Goal: Task Accomplishment & Management: Complete application form

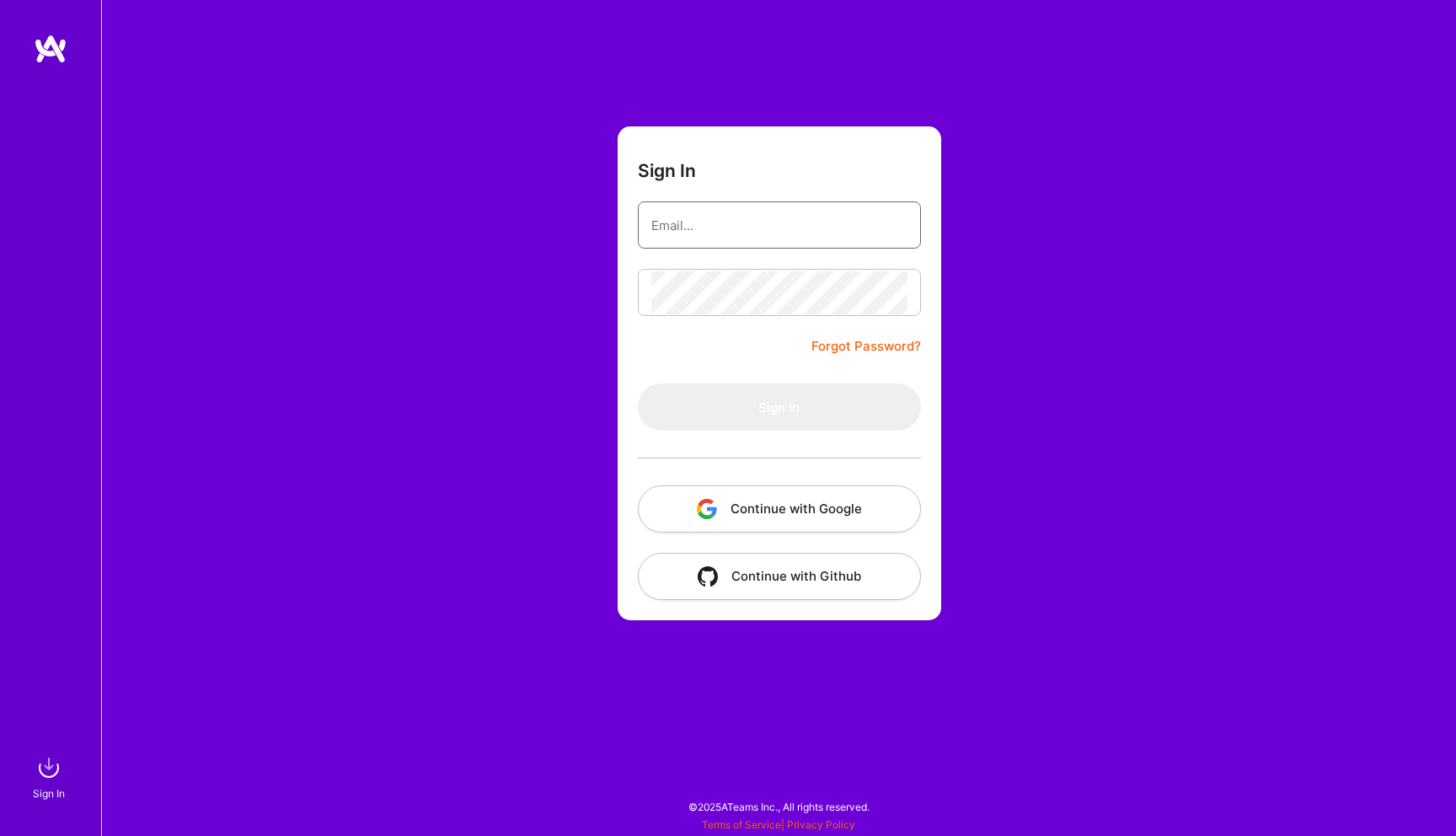
click at [710, 209] on input "email" at bounding box center [779, 225] width 256 height 43
type input "Raed.1142118@gmail.com"
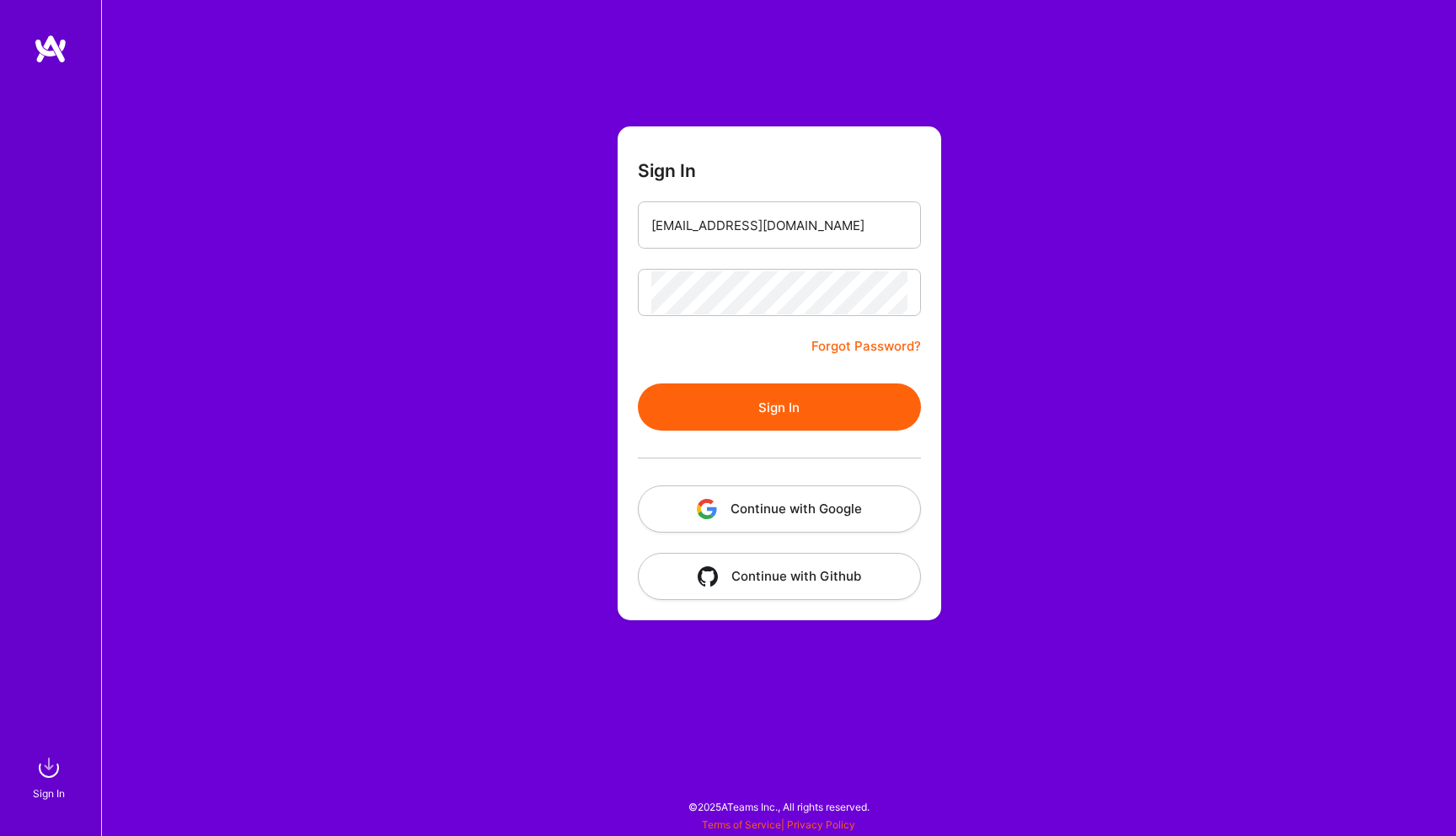
click at [677, 424] on button "Sign In" at bounding box center [779, 407] width 283 height 47
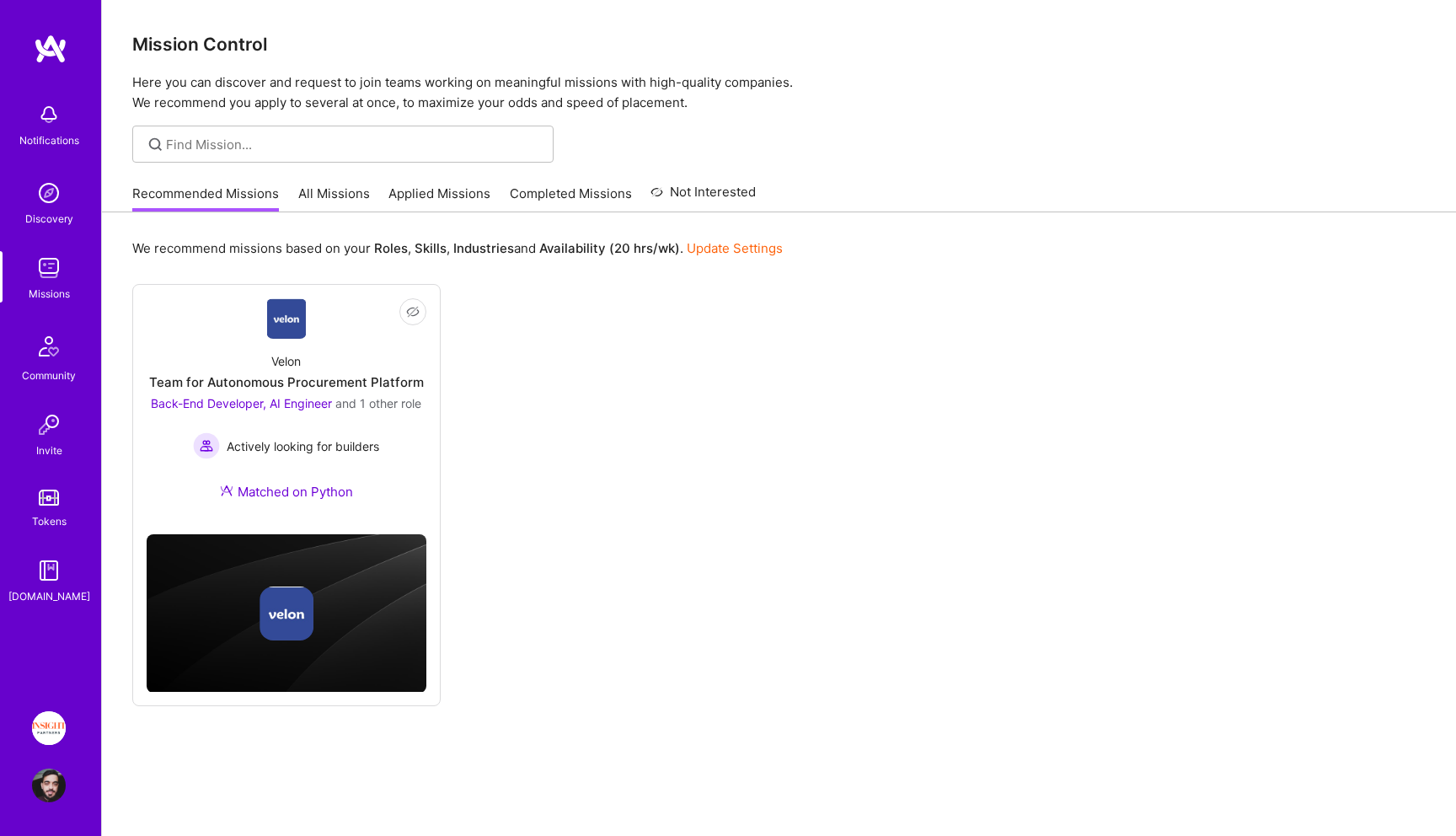
click at [339, 189] on link "All Missions" at bounding box center [334, 198] width 72 height 28
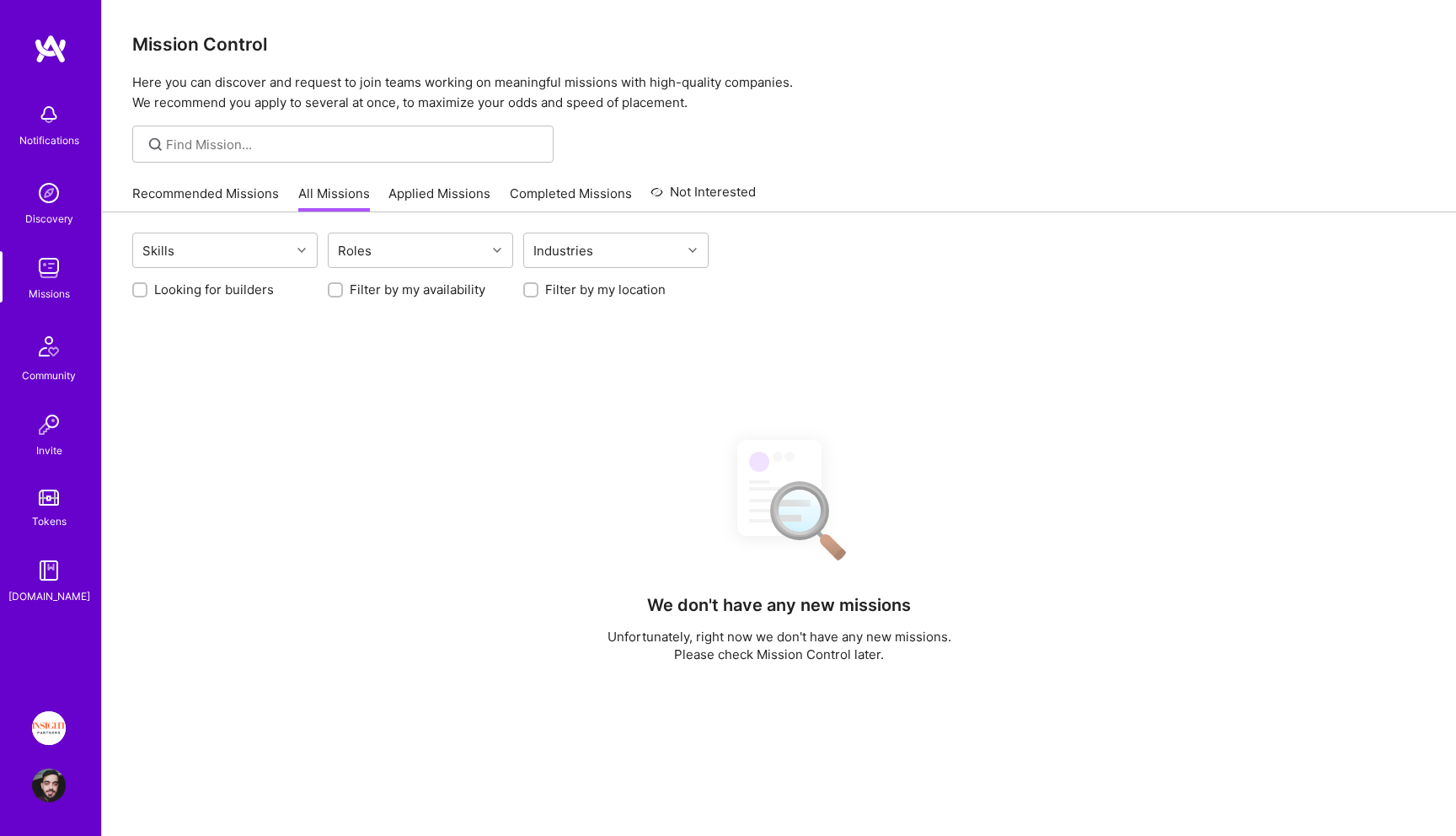
click at [431, 196] on link "Applied Missions" at bounding box center [439, 198] width 102 height 28
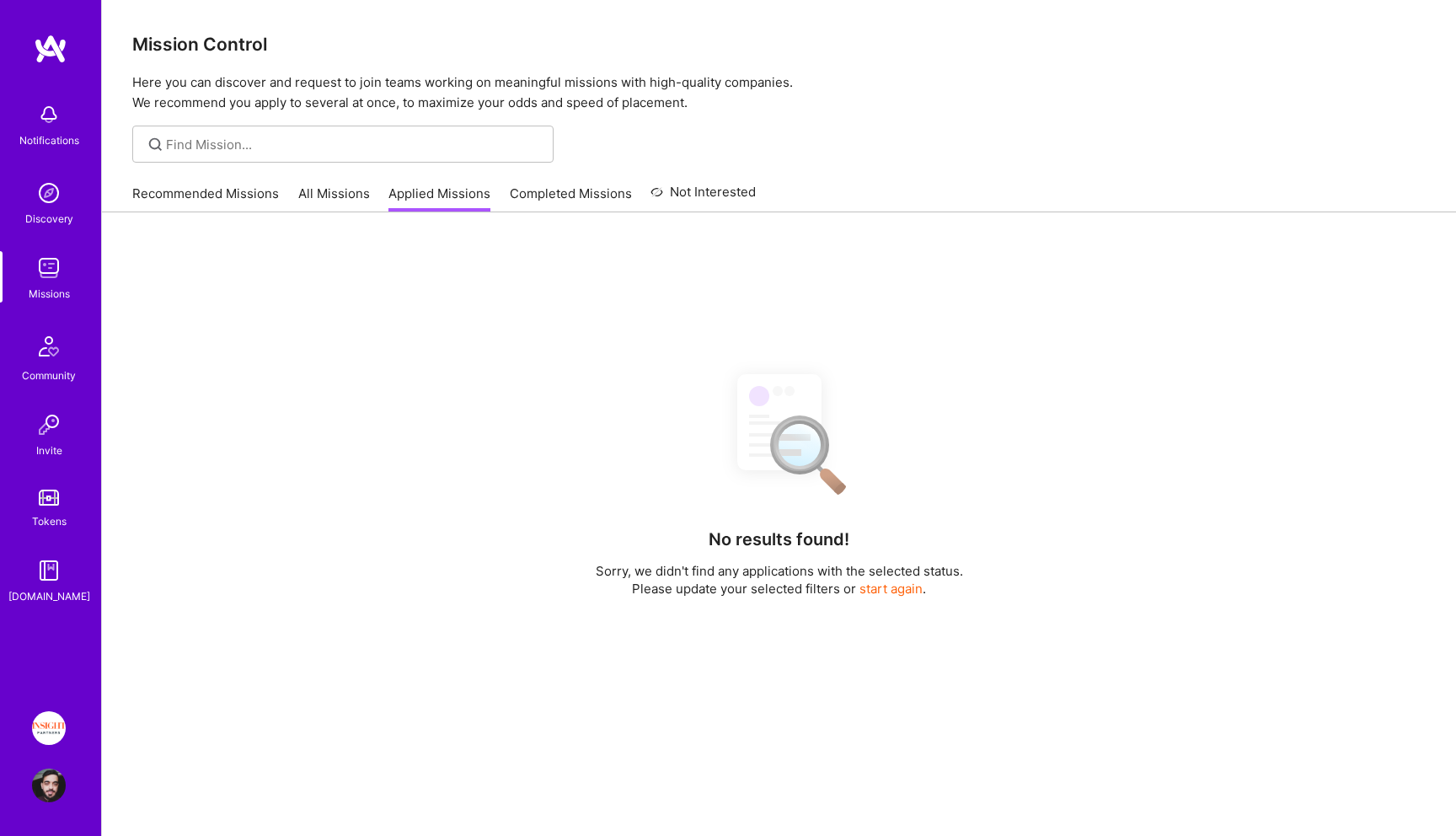
click at [766, 90] on p "Here you can discover and request to join teams working on meaningful missions …" at bounding box center [778, 93] width 1293 height 40
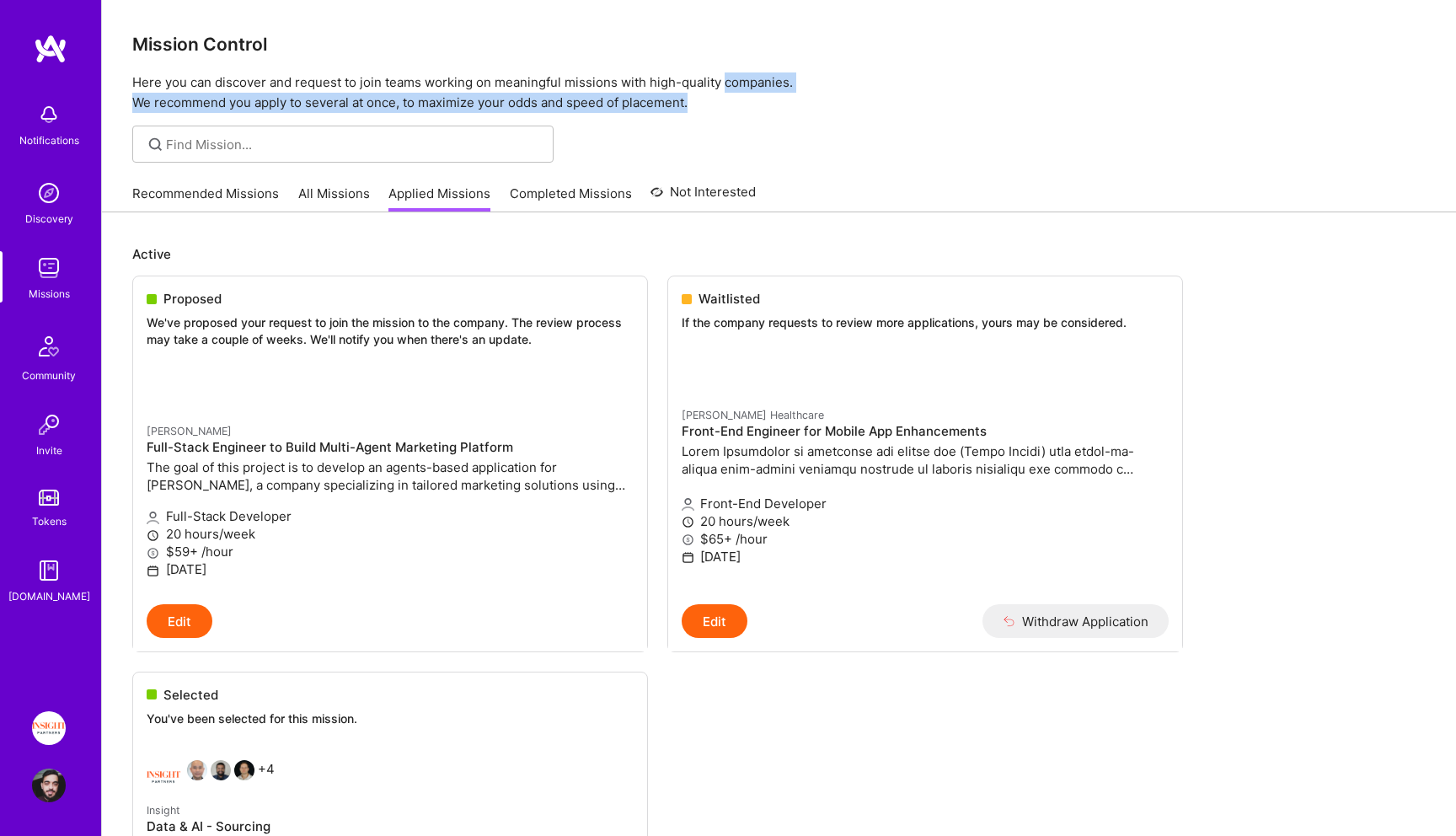
drag, startPoint x: 766, startPoint y: 90, endPoint x: 757, endPoint y: 101, distance: 14.2
click at [757, 101] on p "Here you can discover and request to join teams working on meaningful missions …" at bounding box center [778, 93] width 1293 height 40
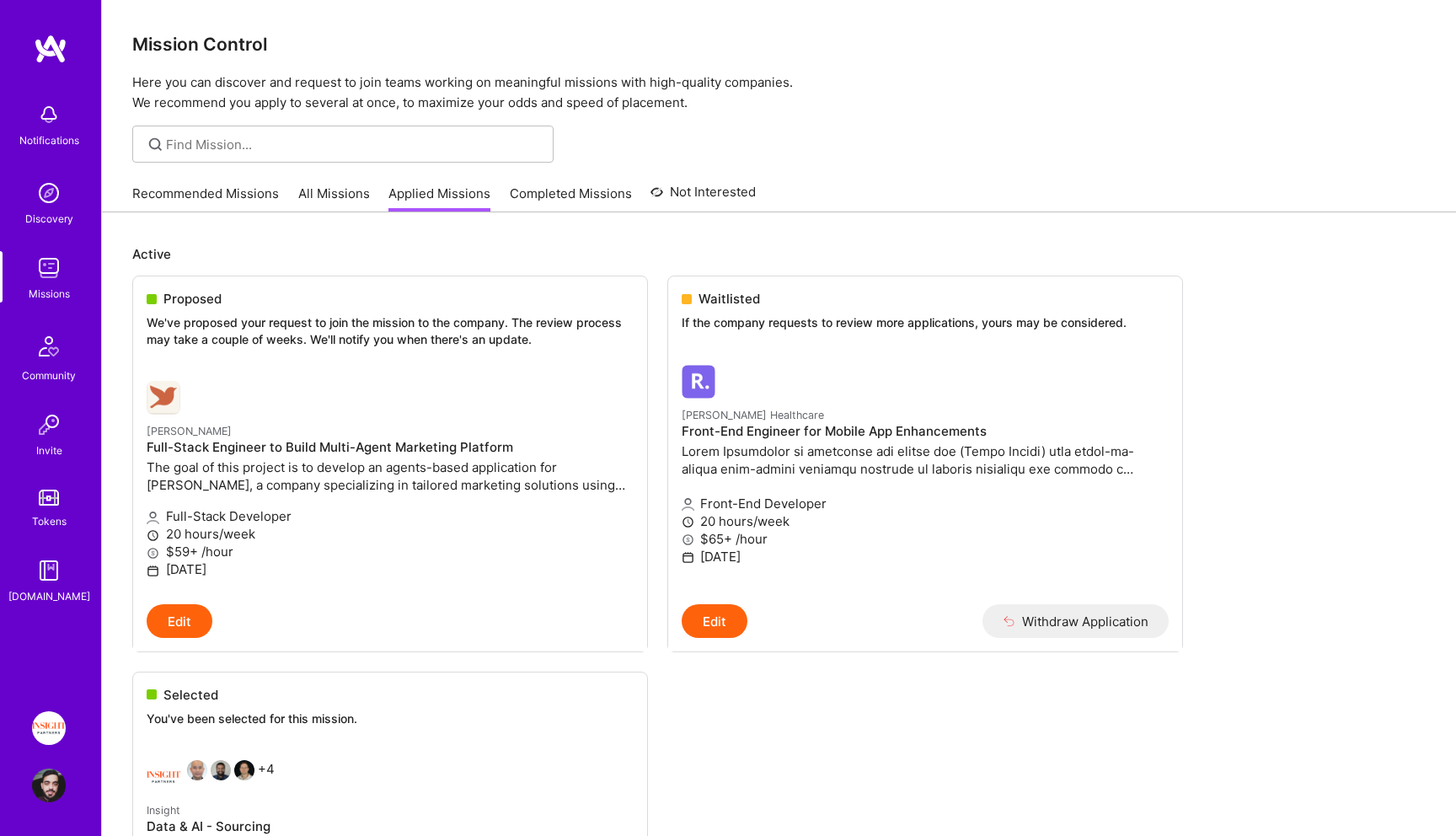
click at [757, 101] on p "Here you can discover and request to join teams working on meaningful missions …" at bounding box center [778, 93] width 1293 height 40
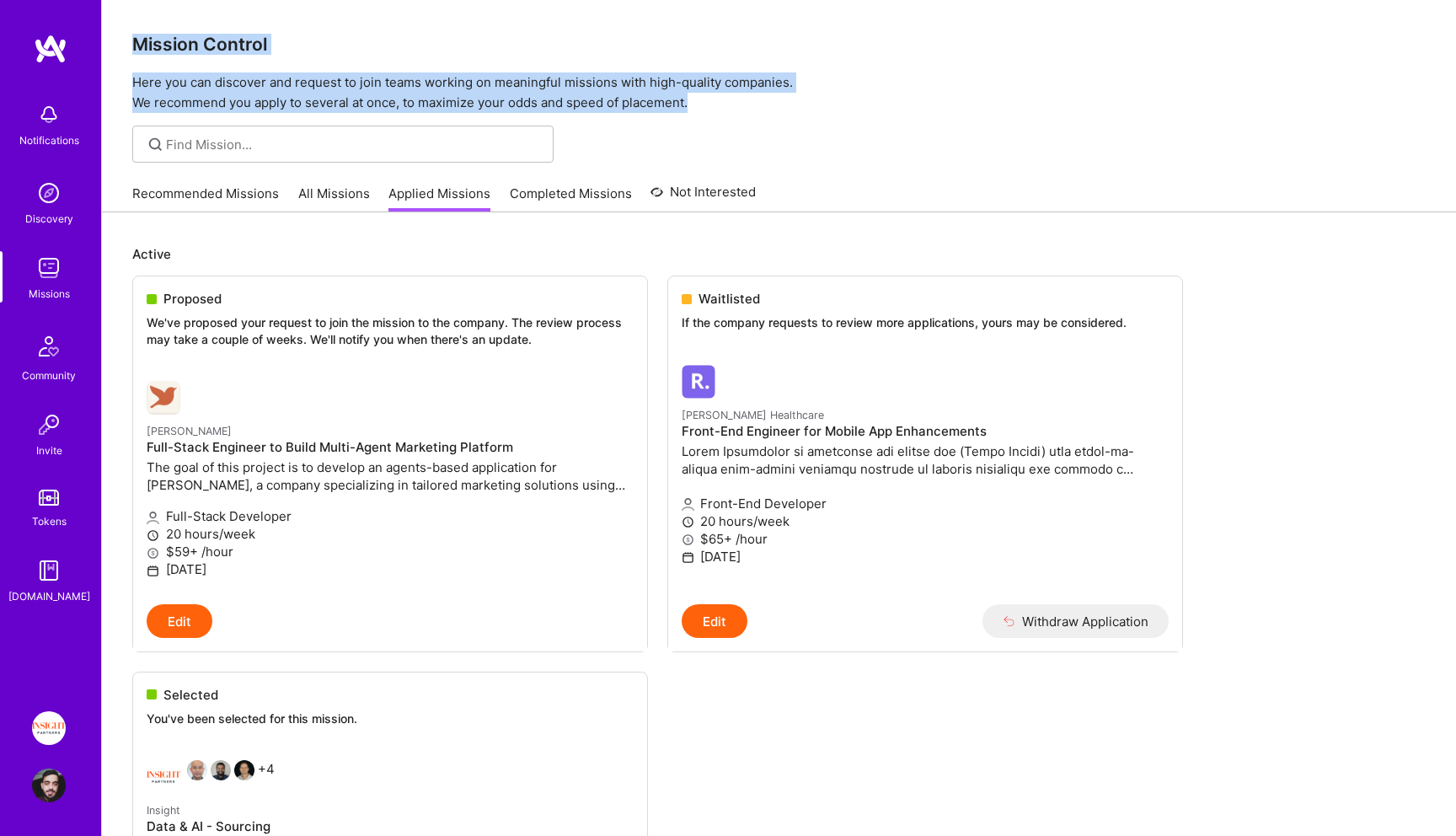
drag, startPoint x: 757, startPoint y: 101, endPoint x: 692, endPoint y: 33, distance: 94.1
click at [692, 33] on div "Mission Control Here you can discover and request to join teams working on mean…" at bounding box center [779, 56] width 1354 height 113
click at [692, 33] on h3 "Mission Control" at bounding box center [778, 44] width 1293 height 21
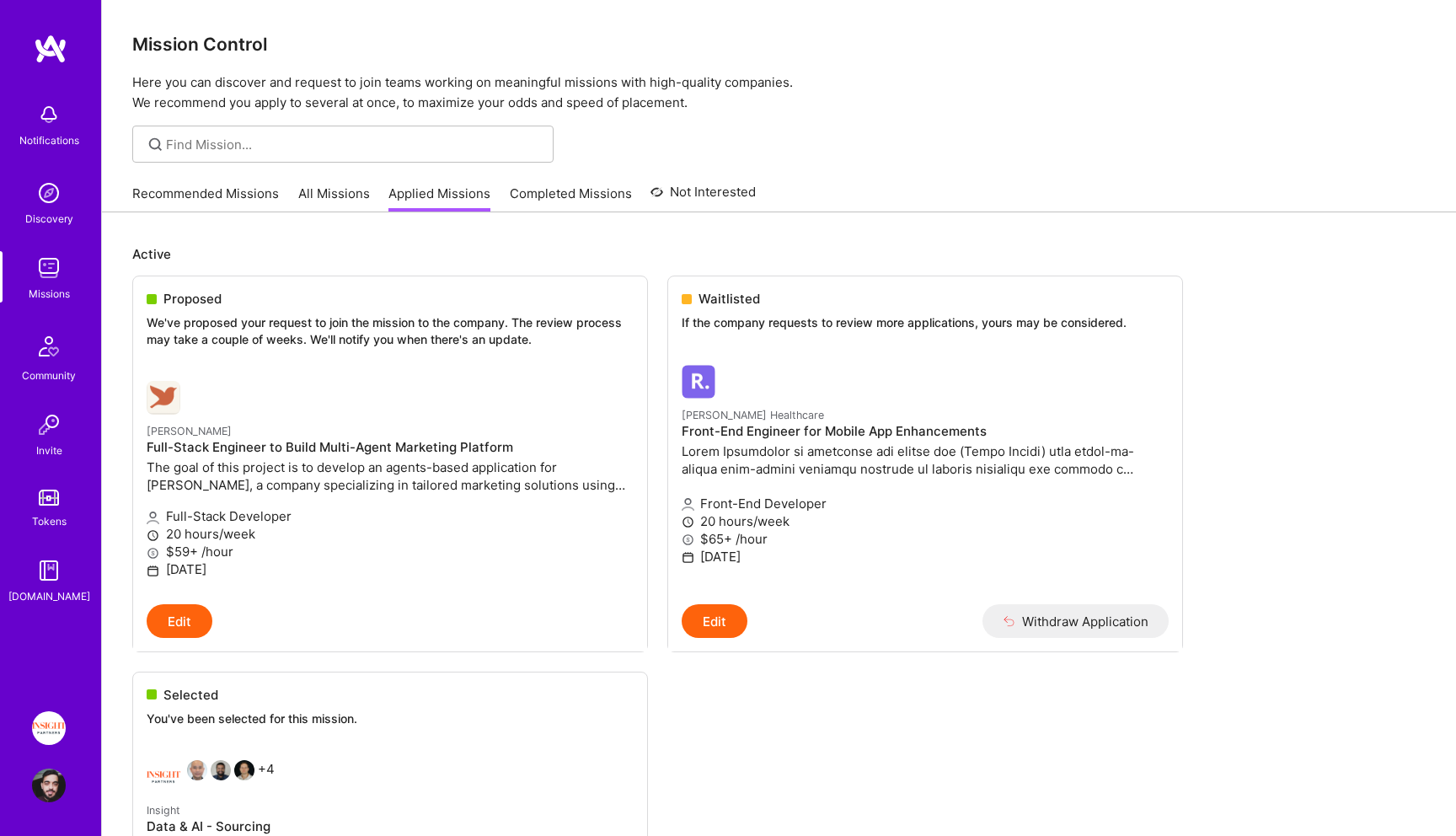
click at [692, 33] on h3 "Mission Control" at bounding box center [778, 44] width 1293 height 21
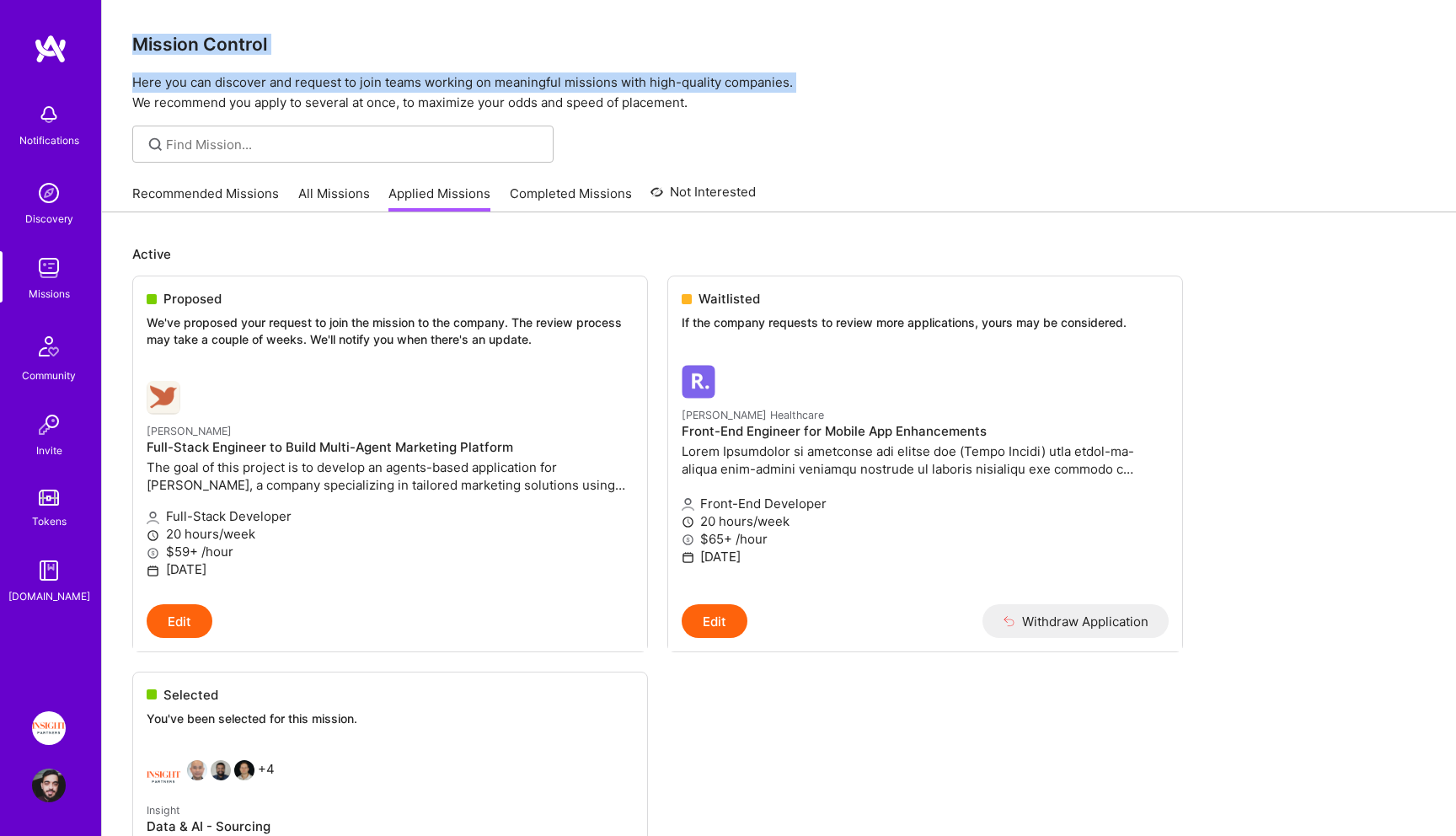
drag, startPoint x: 692, startPoint y: 33, endPoint x: 708, endPoint y: 70, distance: 40.3
click at [708, 70] on div "Mission Control Here you can discover and request to join teams working on mean…" at bounding box center [779, 56] width 1354 height 113
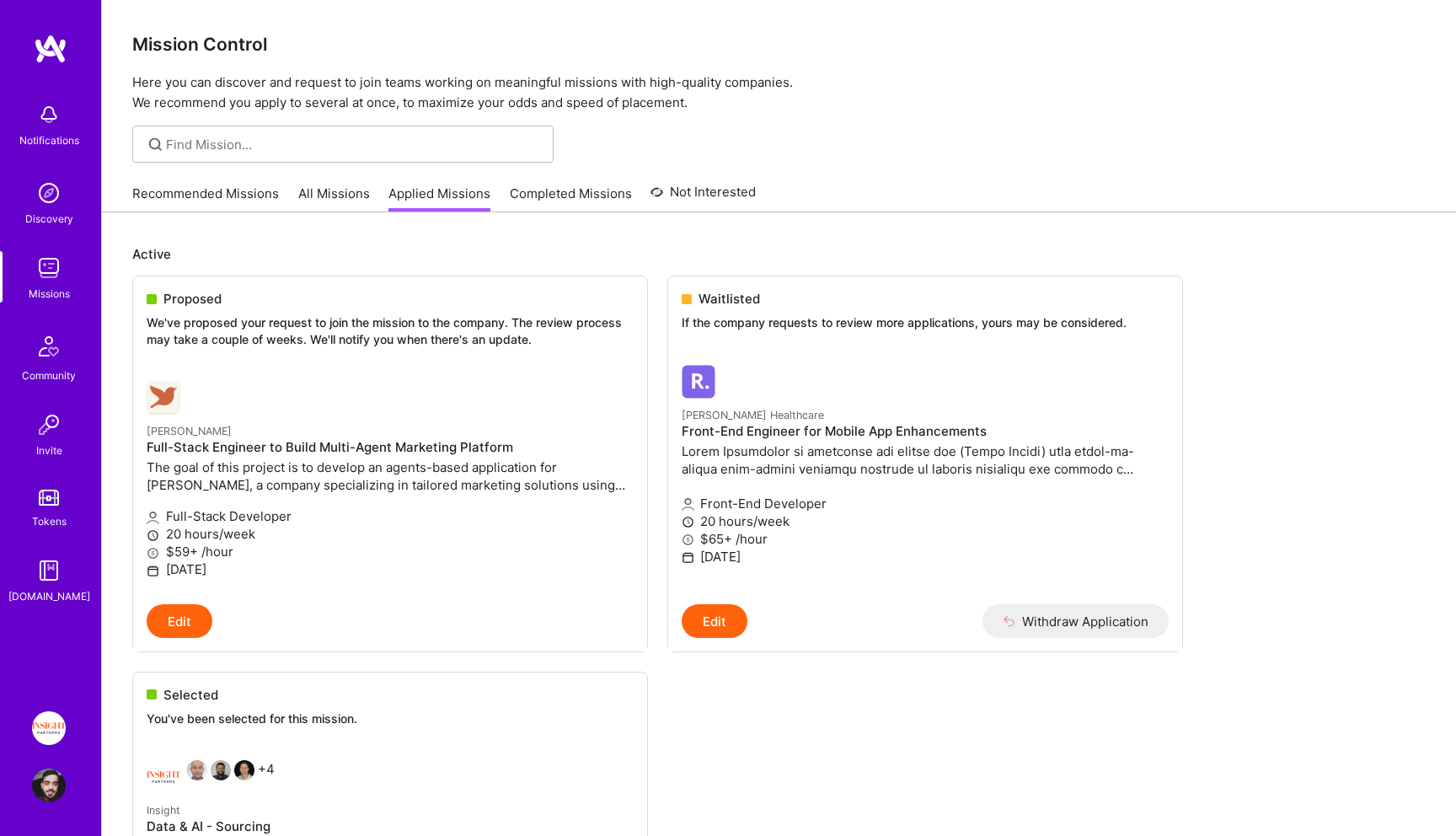
click at [751, 84] on p "Here you can discover and request to join teams working on meaningful missions …" at bounding box center [778, 93] width 1293 height 40
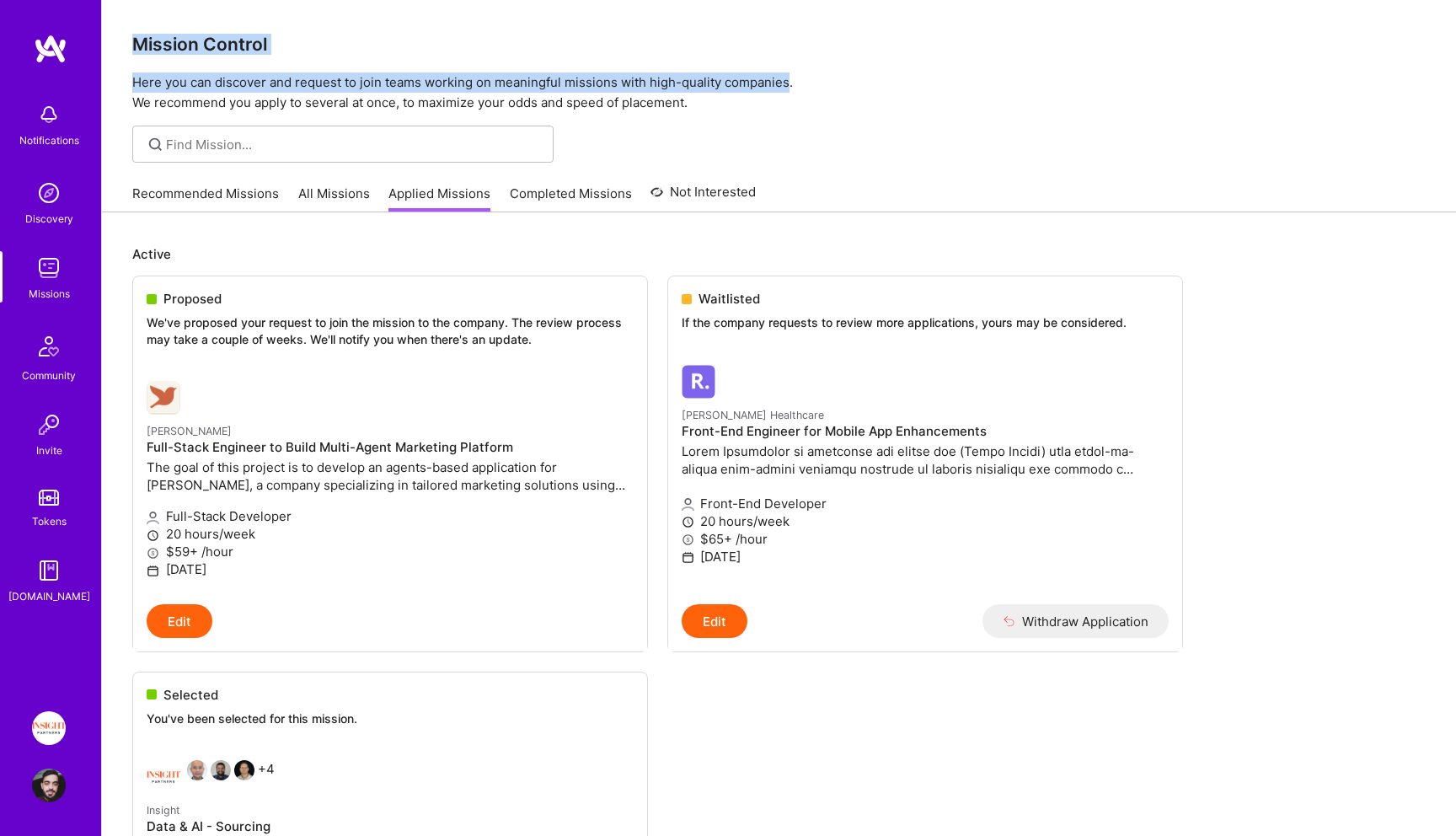
drag, startPoint x: 751, startPoint y: 84, endPoint x: 142, endPoint y: 46, distance: 610.2
click at [142, 46] on div "Mission Control Here you can discover and request to join teams working on mean…" at bounding box center [779, 56] width 1354 height 113
click at [142, 46] on h3 "Mission Control" at bounding box center [778, 44] width 1293 height 21
drag, startPoint x: 142, startPoint y: 46, endPoint x: 810, endPoint y: 82, distance: 669.0
click at [810, 82] on div "Mission Control Here you can discover and request to join teams working on mean…" at bounding box center [779, 56] width 1354 height 113
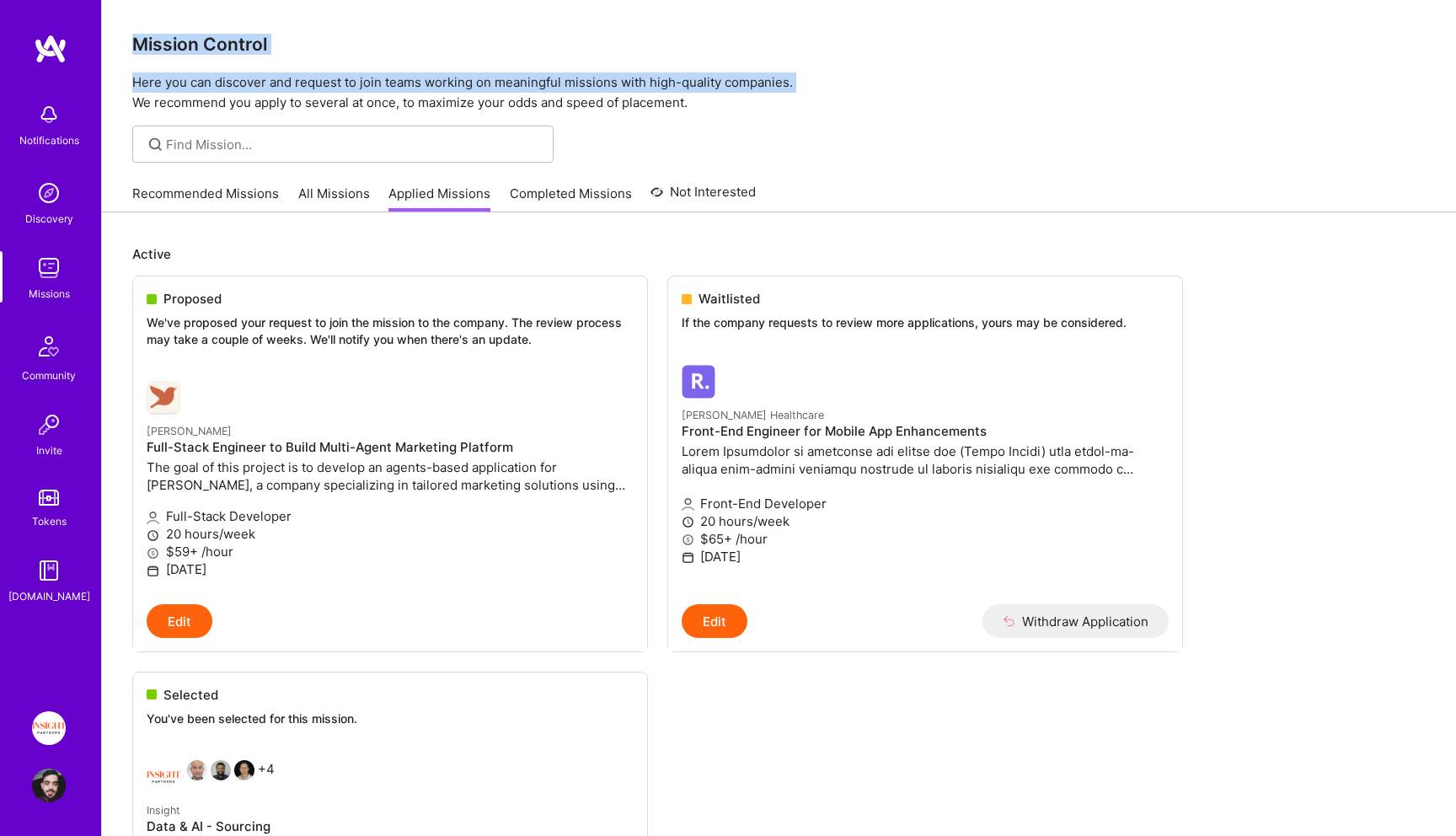
click at [810, 80] on p "Here you can discover and request to join teams working on meaningful missions …" at bounding box center [778, 93] width 1293 height 40
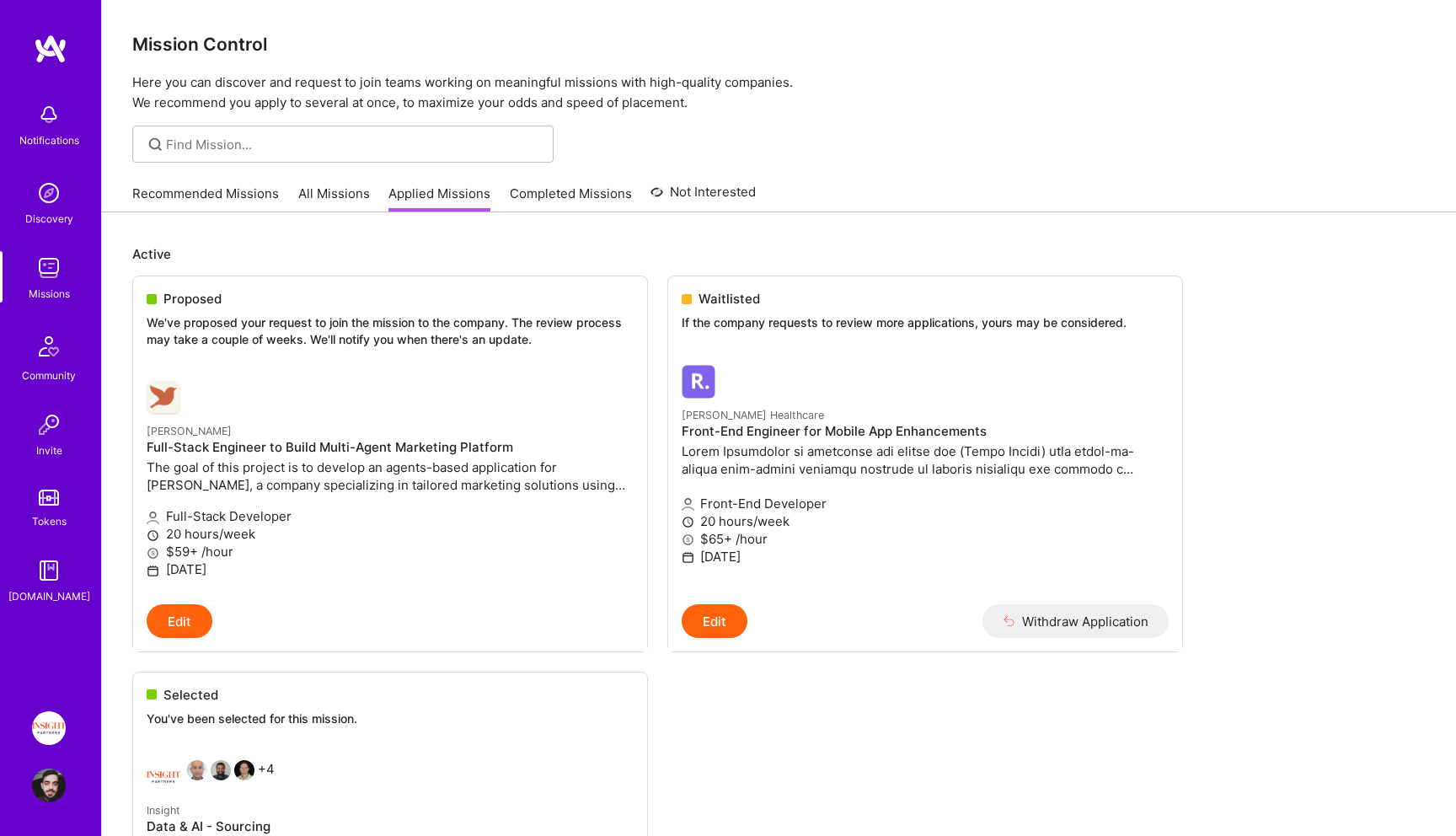
click at [766, 107] on p "Here you can discover and request to join teams working on meaningful missions …" at bounding box center [778, 93] width 1293 height 40
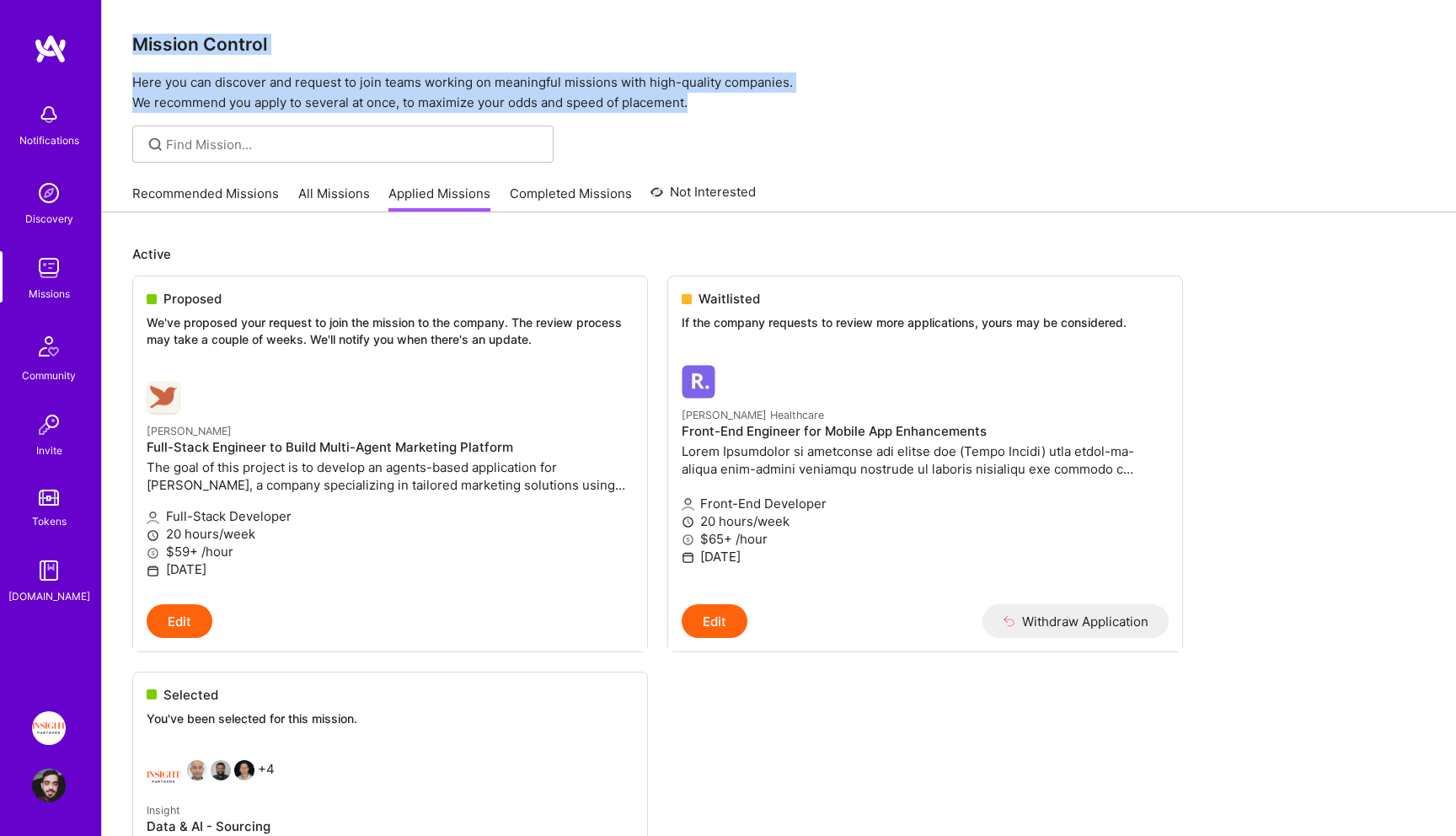
drag, startPoint x: 766, startPoint y: 107, endPoint x: 154, endPoint y: 32, distance: 616.6
click at [154, 32] on div "Mission Control Here you can discover and request to join teams working on mean…" at bounding box center [779, 56] width 1354 height 113
drag, startPoint x: 153, startPoint y: 32, endPoint x: 805, endPoint y: 99, distance: 655.4
click at [808, 99] on div "Mission Control Here you can discover and request to join teams working on mean…" at bounding box center [779, 56] width 1354 height 113
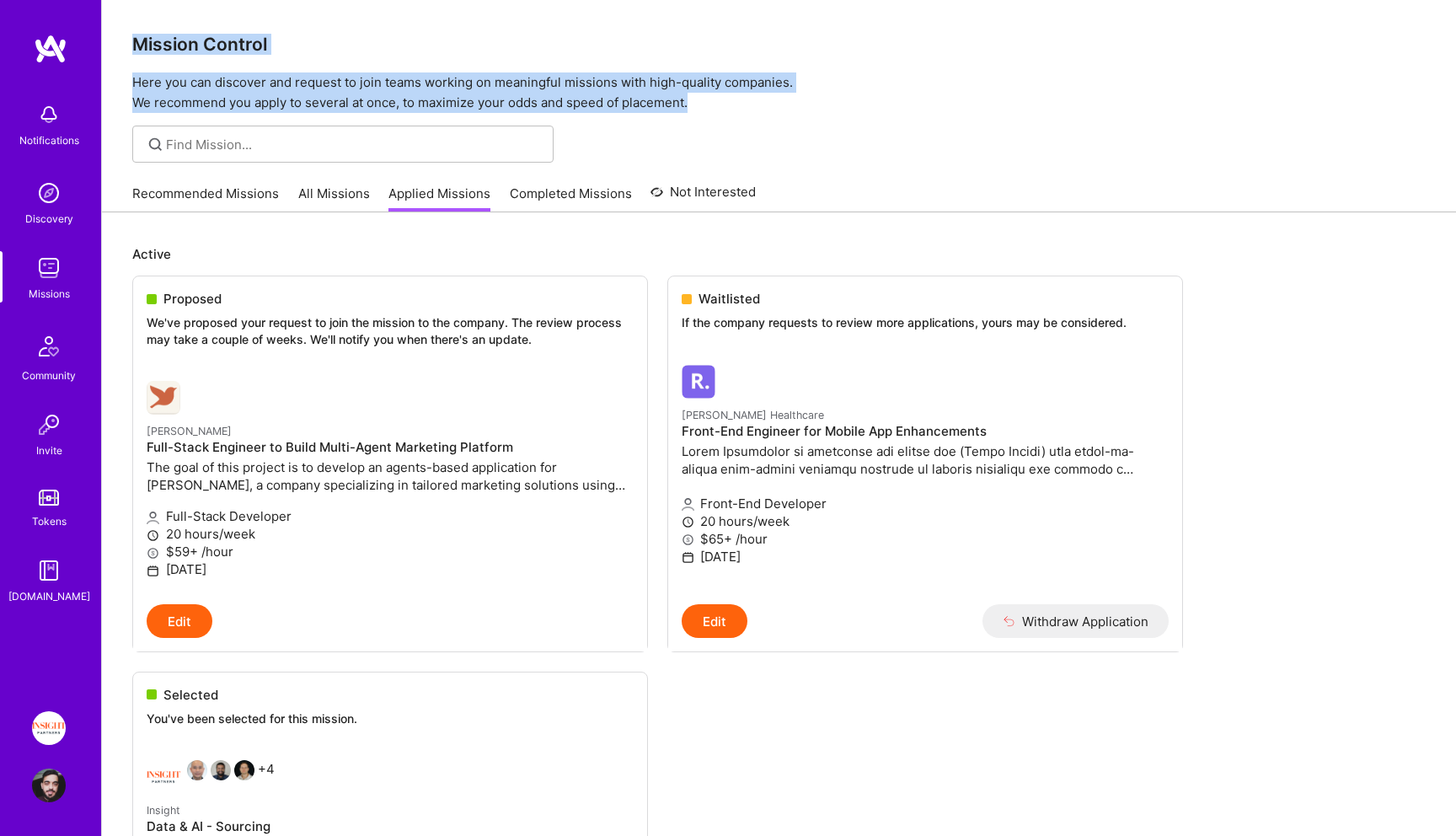
click at [804, 99] on p "Here you can discover and request to join teams working on meaningful missions …" at bounding box center [778, 93] width 1293 height 40
drag, startPoint x: 804, startPoint y: 99, endPoint x: 154, endPoint y: 42, distance: 652.5
click at [154, 42] on div "Mission Control Here you can discover and request to join teams working on mean…" at bounding box center [779, 56] width 1354 height 113
click at [154, 42] on h3 "Mission Control" at bounding box center [778, 44] width 1293 height 21
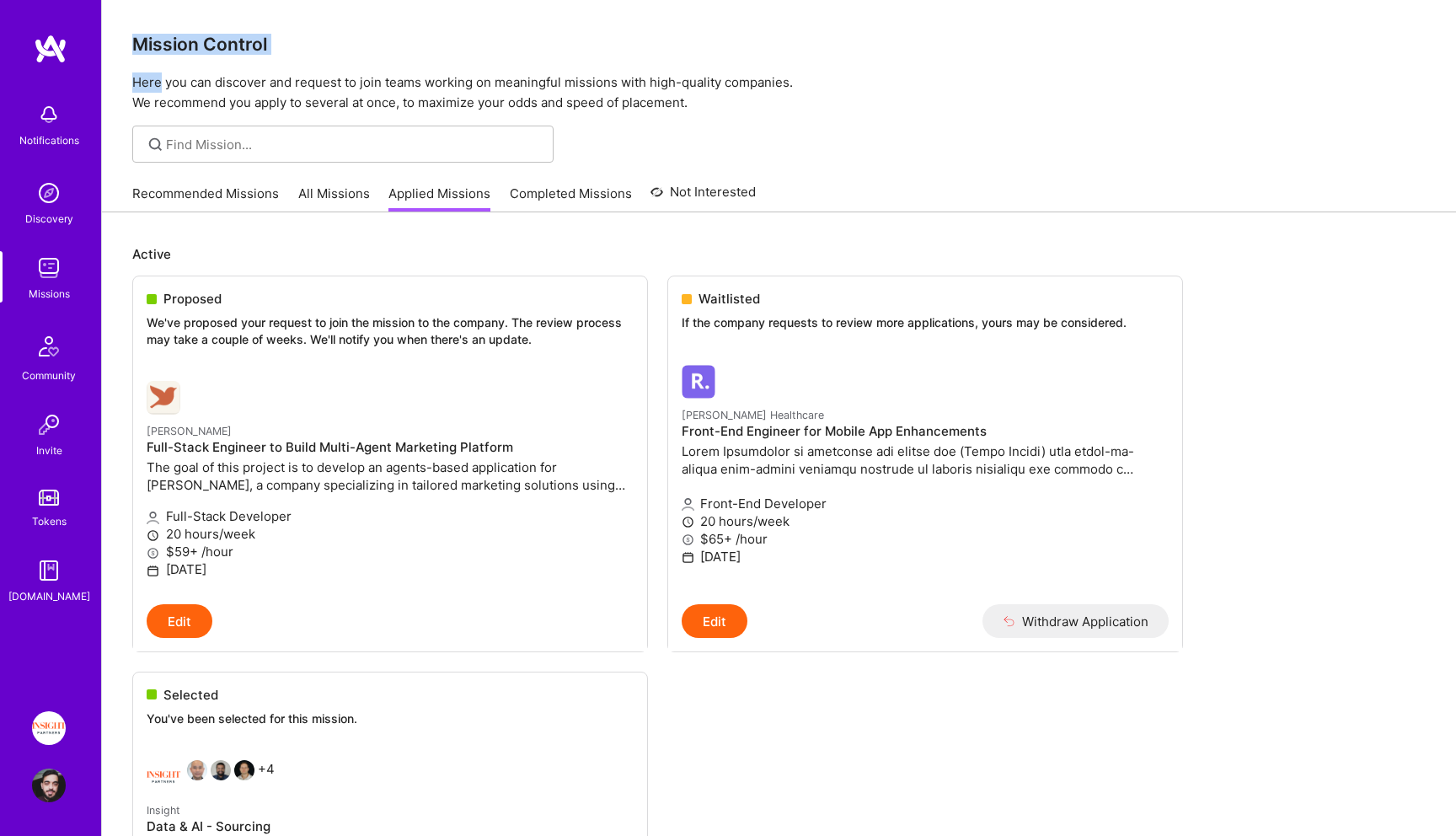
drag, startPoint x: 154, startPoint y: 42, endPoint x: 733, endPoint y: 63, distance: 579.4
click at [732, 63] on div "Mission Control Here you can discover and request to join teams working on mean…" at bounding box center [779, 56] width 1354 height 113
click at [706, 105] on p "Here you can discover and request to join teams working on meaningful missions …" at bounding box center [778, 93] width 1293 height 40
drag, startPoint x: 706, startPoint y: 105, endPoint x: 484, endPoint y: 97, distance: 222.1
click at [486, 98] on p "Here you can discover and request to join teams working on meaningful missions …" at bounding box center [778, 93] width 1293 height 40
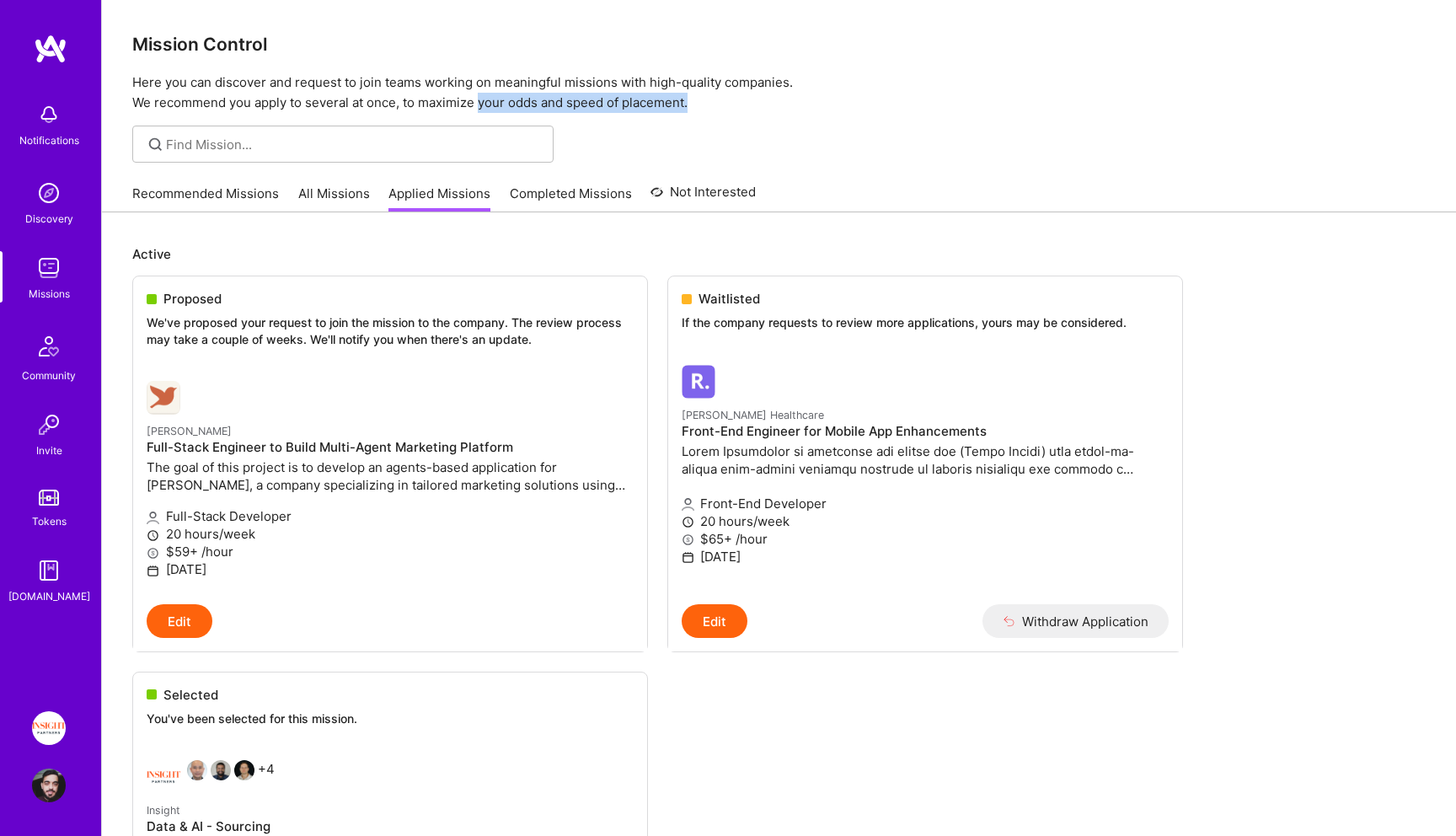
click at [484, 97] on p "Here you can discover and request to join teams working on meaningful missions …" at bounding box center [778, 93] width 1293 height 40
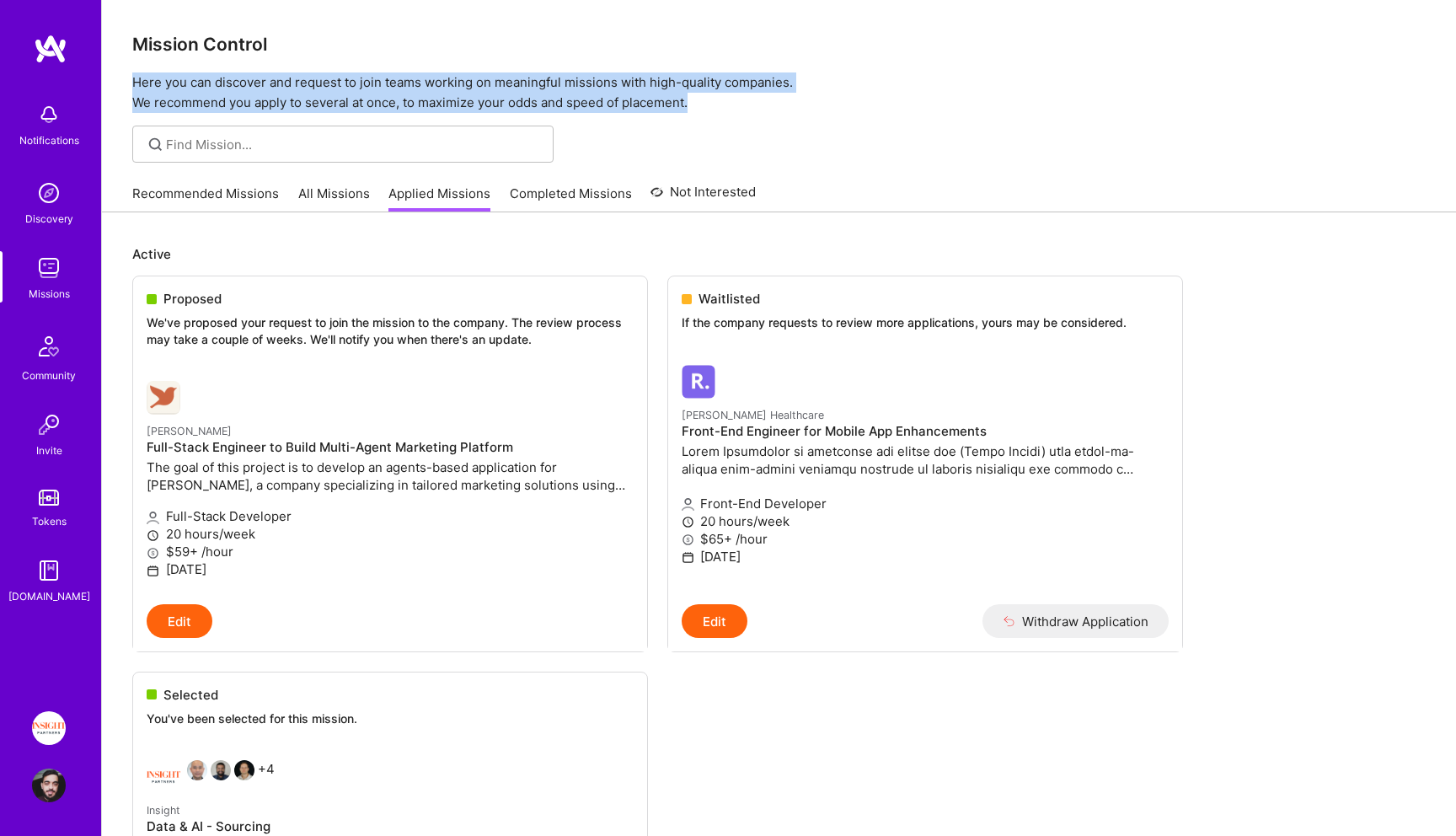
drag, startPoint x: 484, startPoint y: 97, endPoint x: 484, endPoint y: 64, distance: 33.0
click at [484, 64] on div "Mission Control Here you can discover and request to join teams working on mean…" at bounding box center [779, 56] width 1354 height 113
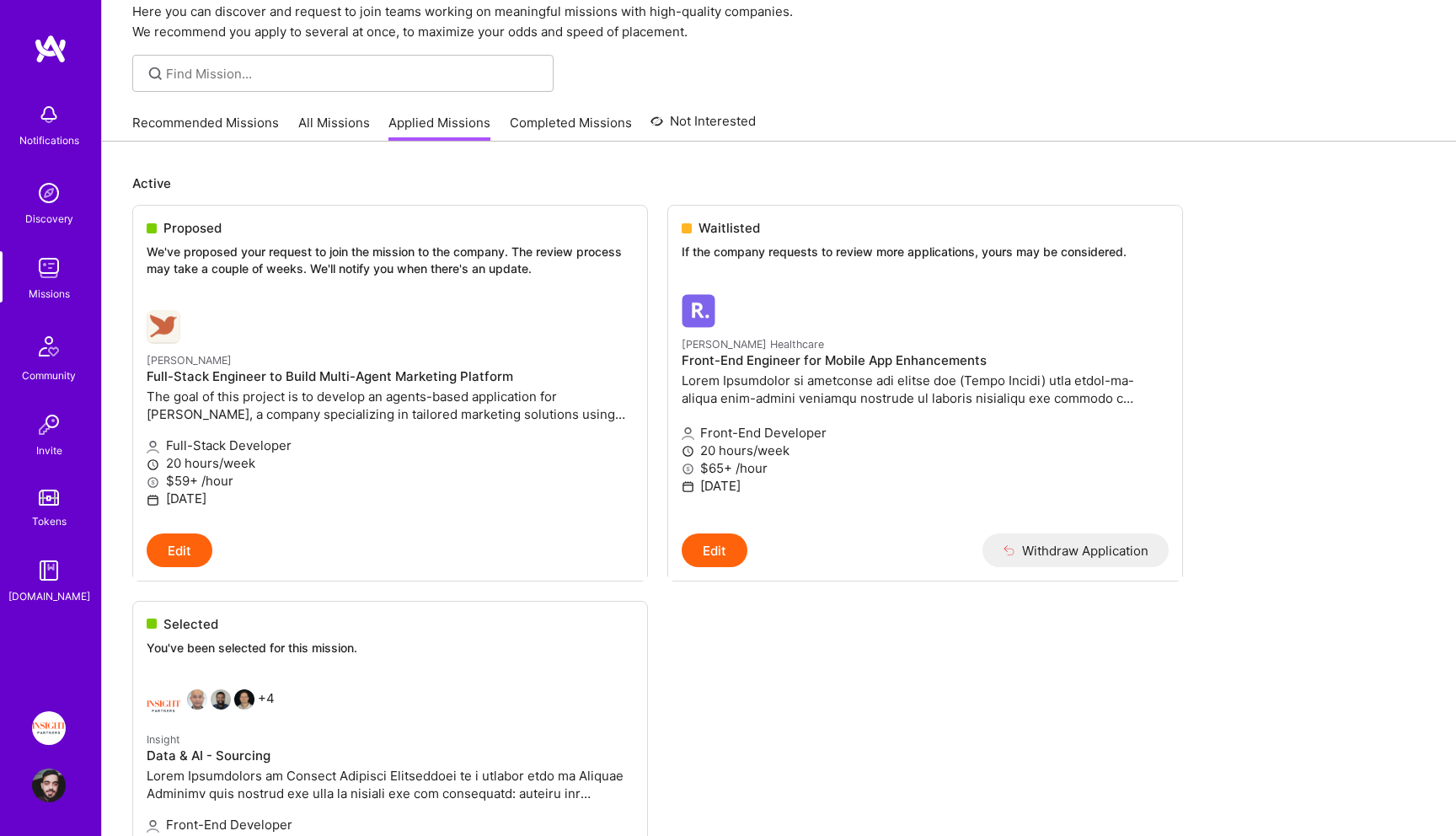
scroll to position [81, 0]
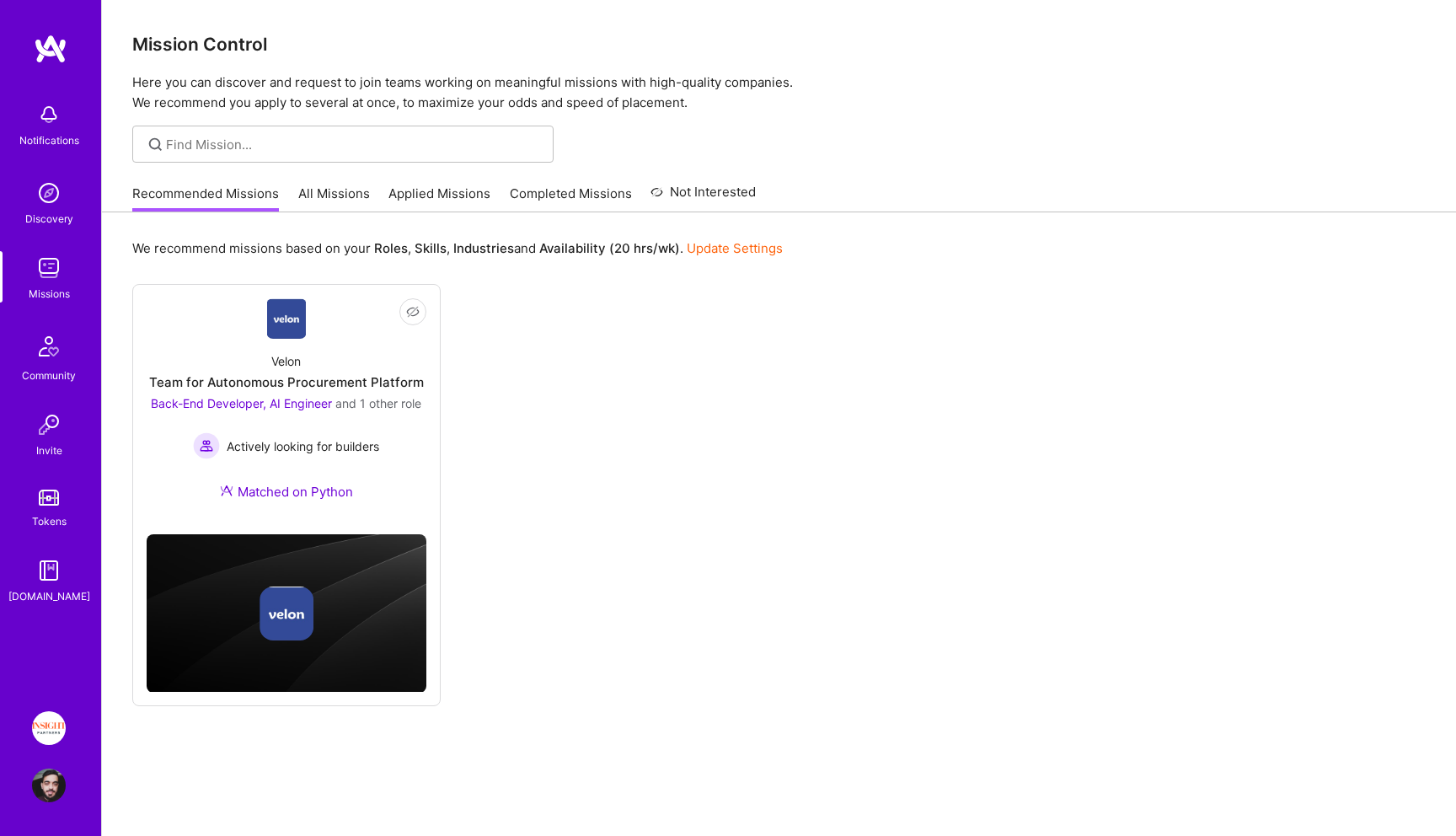
click at [388, 197] on link "Applied Missions" at bounding box center [439, 198] width 102 height 28
